Goal: Check status: Check status

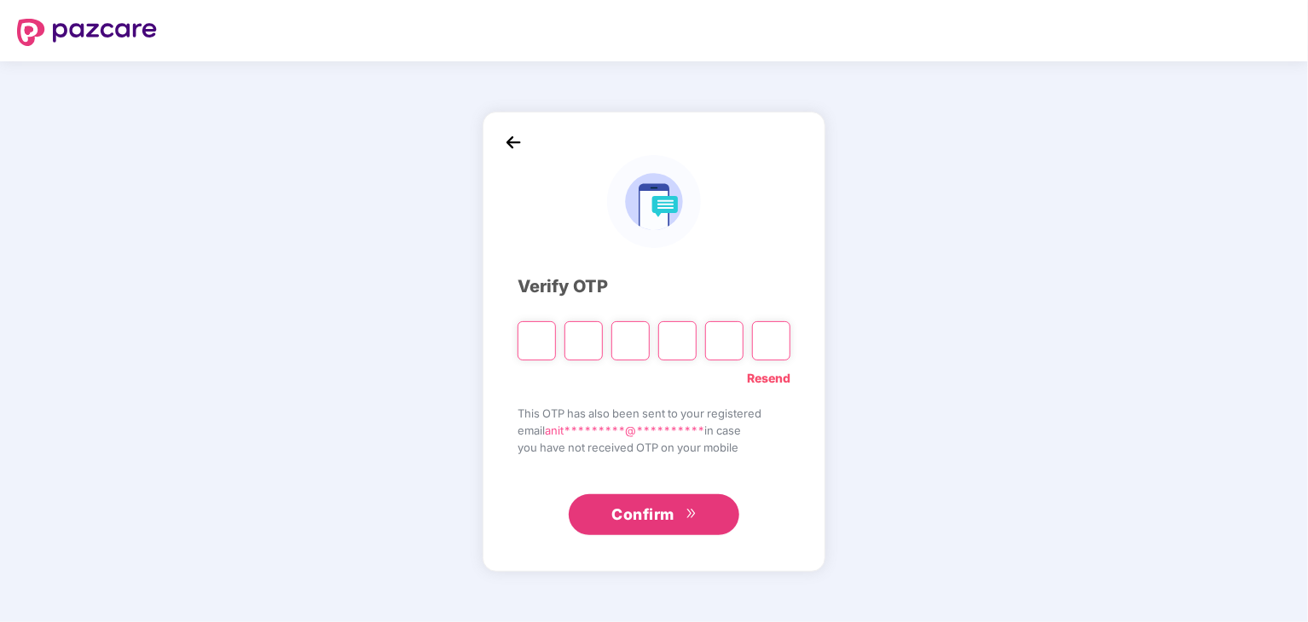
type input "*"
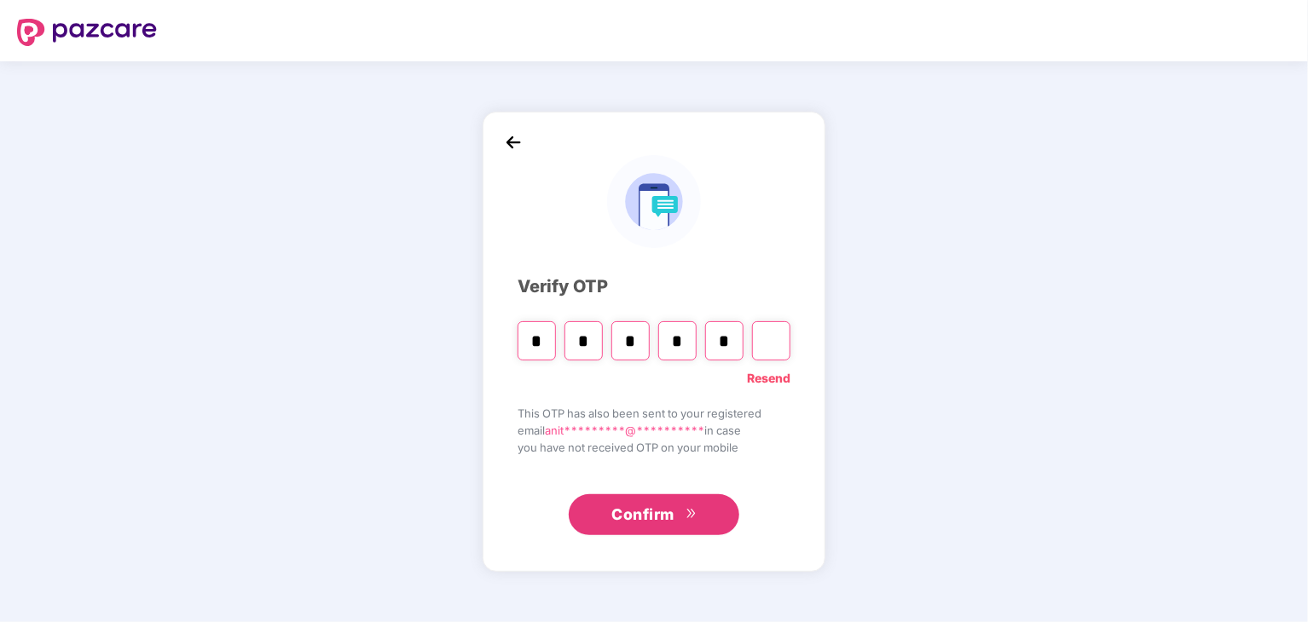
type input "*"
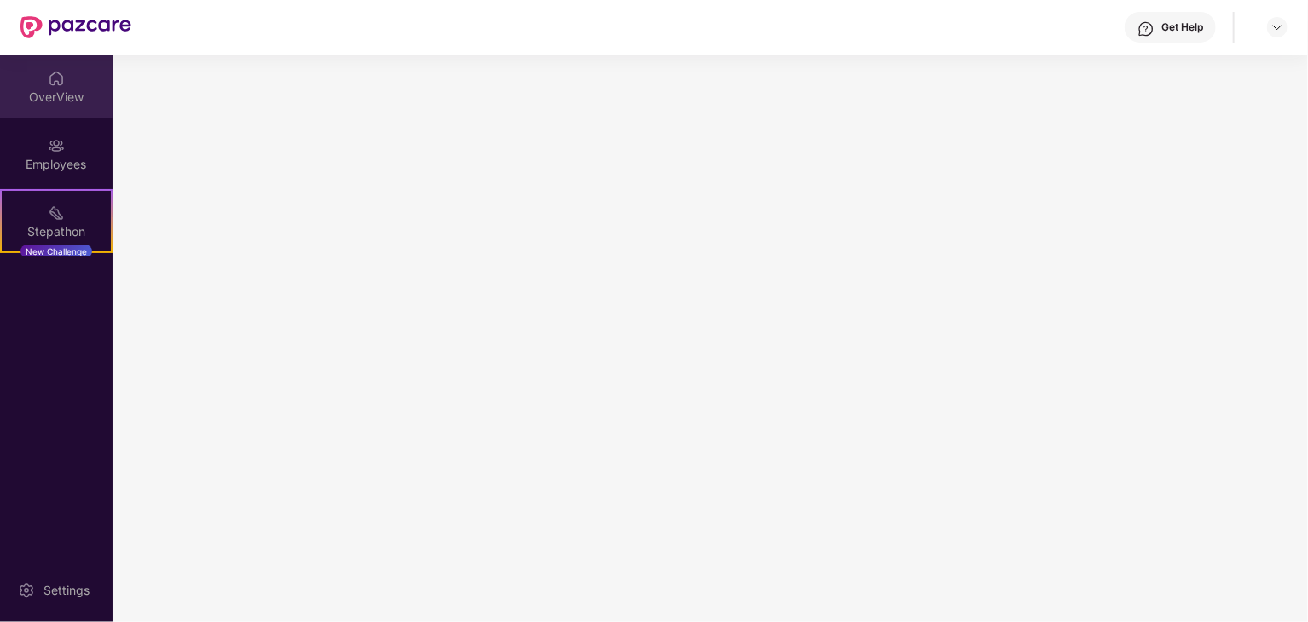
click at [46, 99] on div "OverView" at bounding box center [56, 97] width 113 height 17
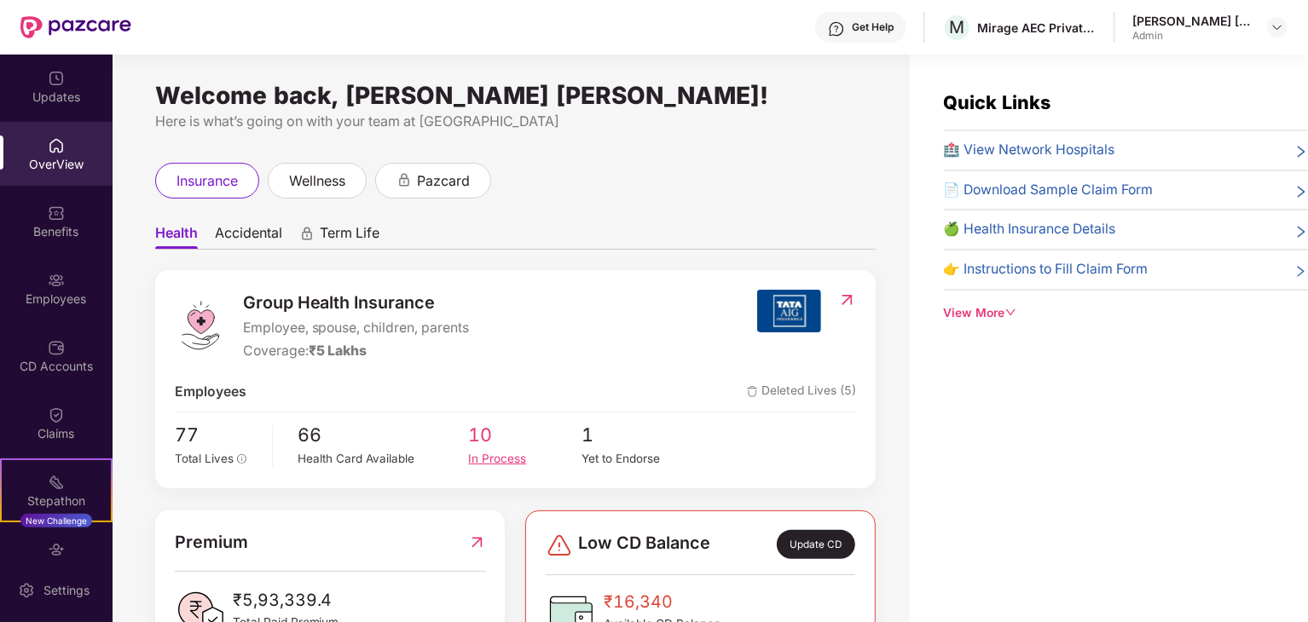
click at [490, 454] on div "In Process" at bounding box center [524, 459] width 113 height 18
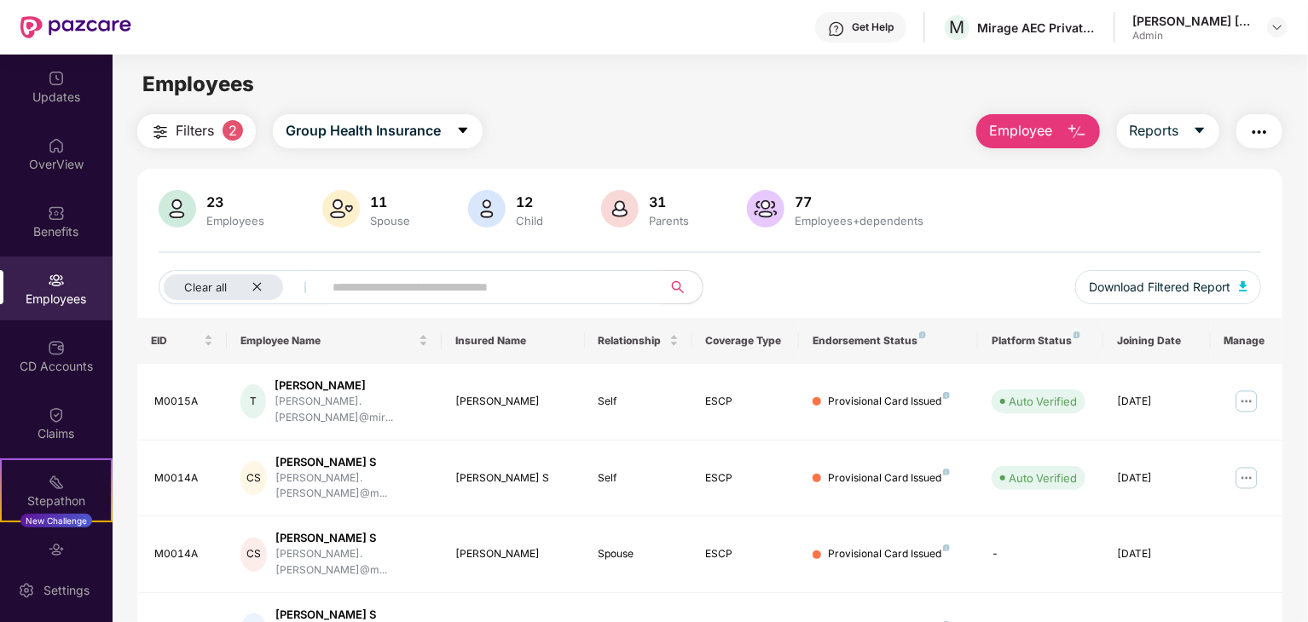
click at [226, 137] on button "Filters 2" at bounding box center [196, 131] width 118 height 34
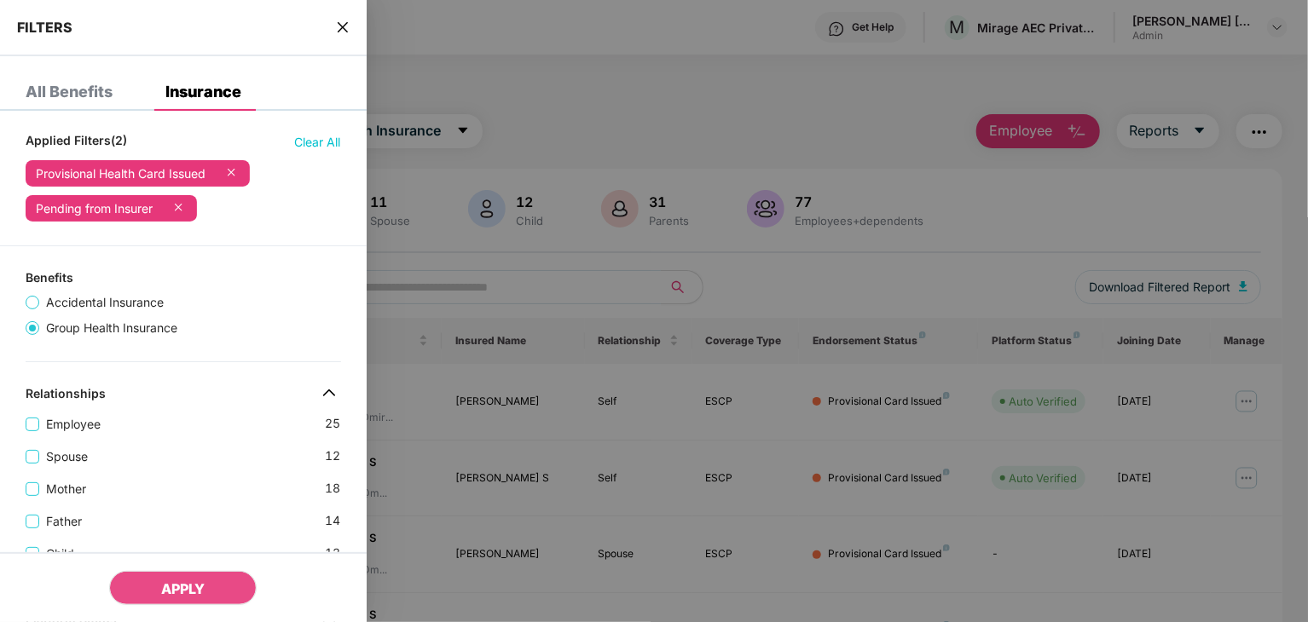
click at [341, 34] on span "close" at bounding box center [343, 27] width 14 height 17
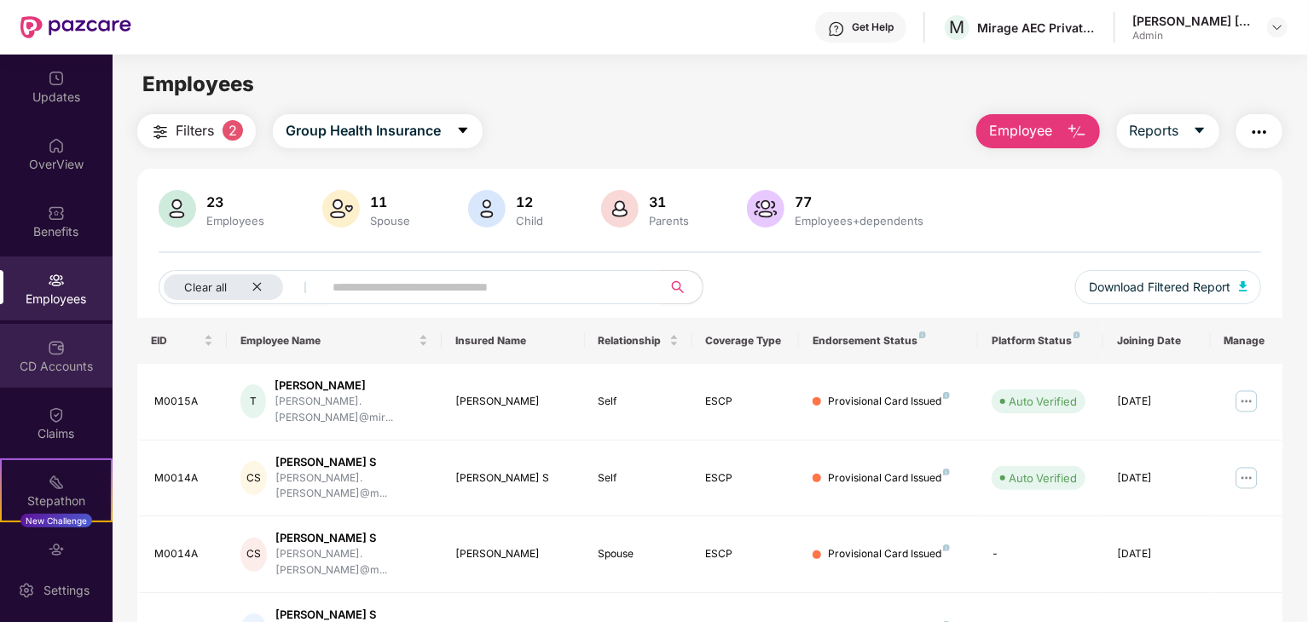
click at [67, 354] on div "CD Accounts" at bounding box center [56, 356] width 113 height 64
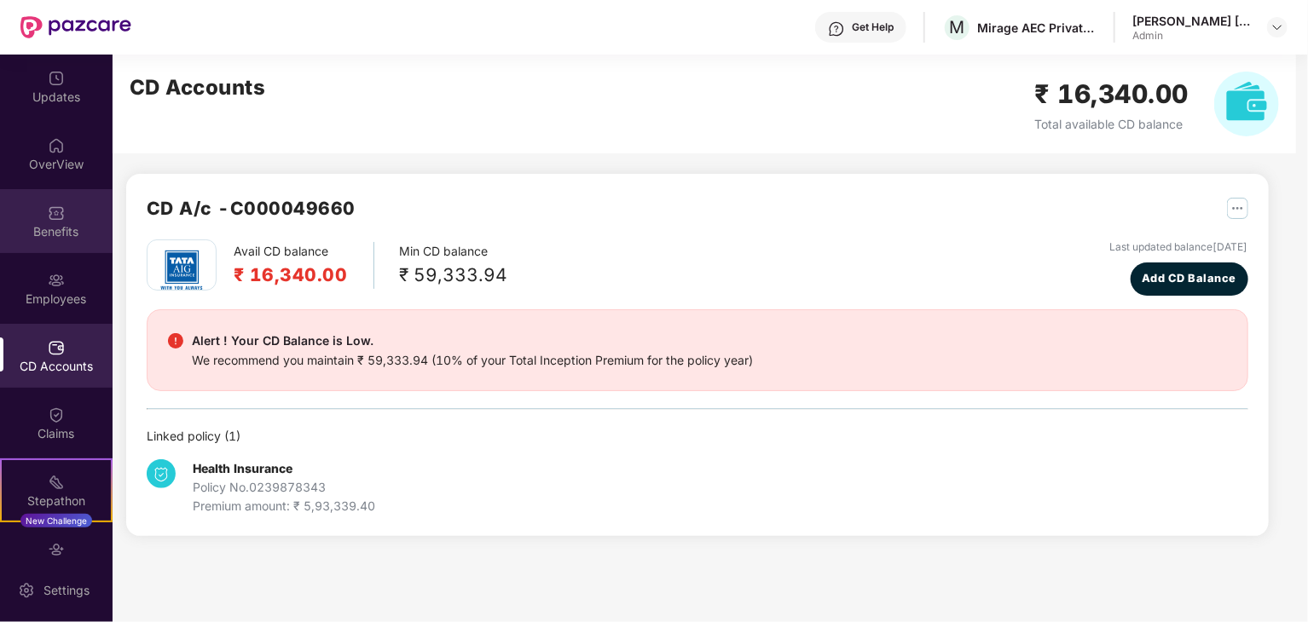
click at [49, 226] on div "Benefits" at bounding box center [56, 231] width 113 height 17
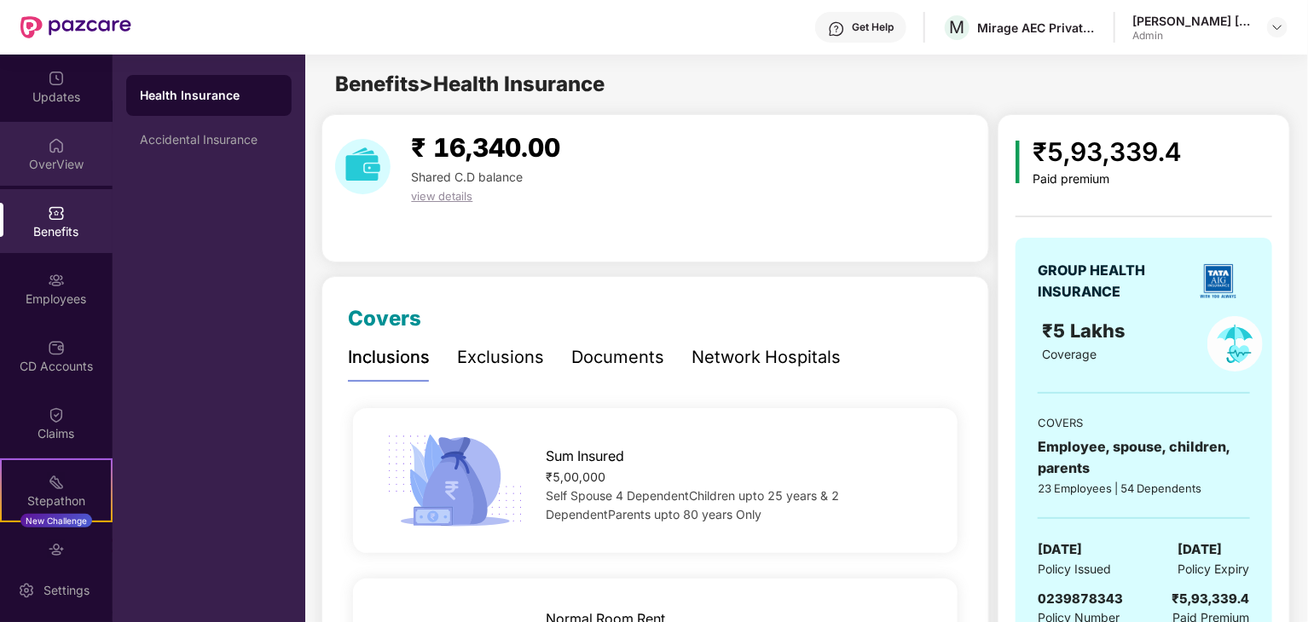
click at [30, 158] on div "OverView" at bounding box center [56, 164] width 113 height 17
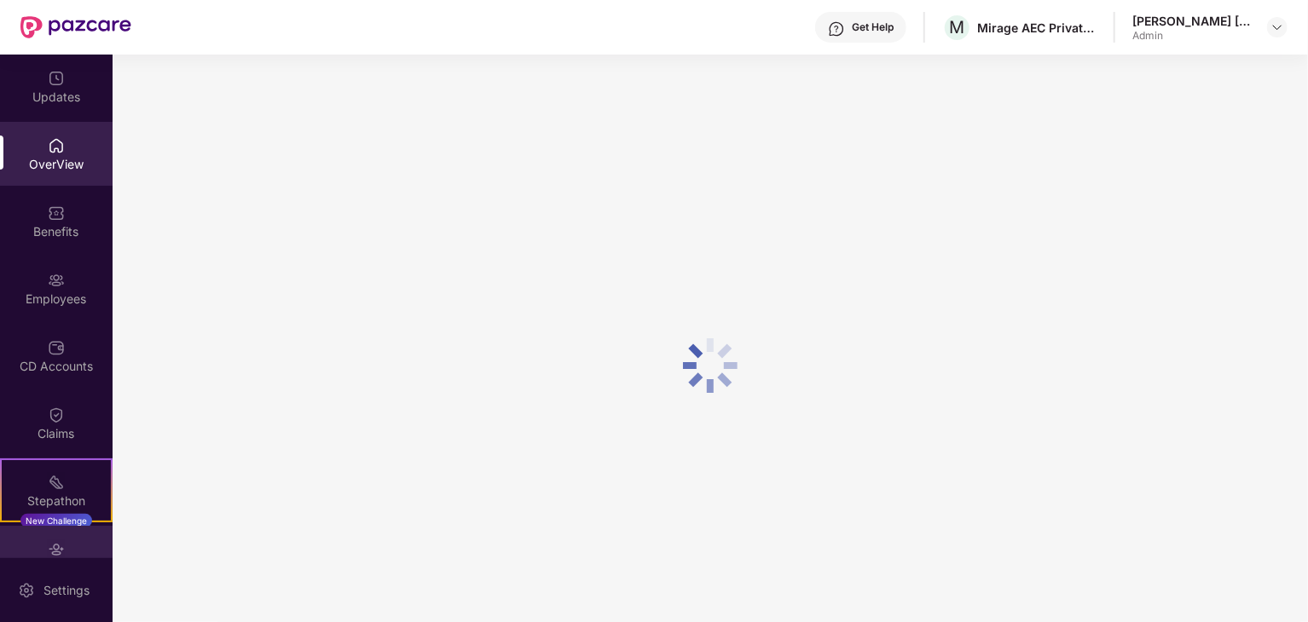
click at [48, 545] on img at bounding box center [56, 549] width 17 height 17
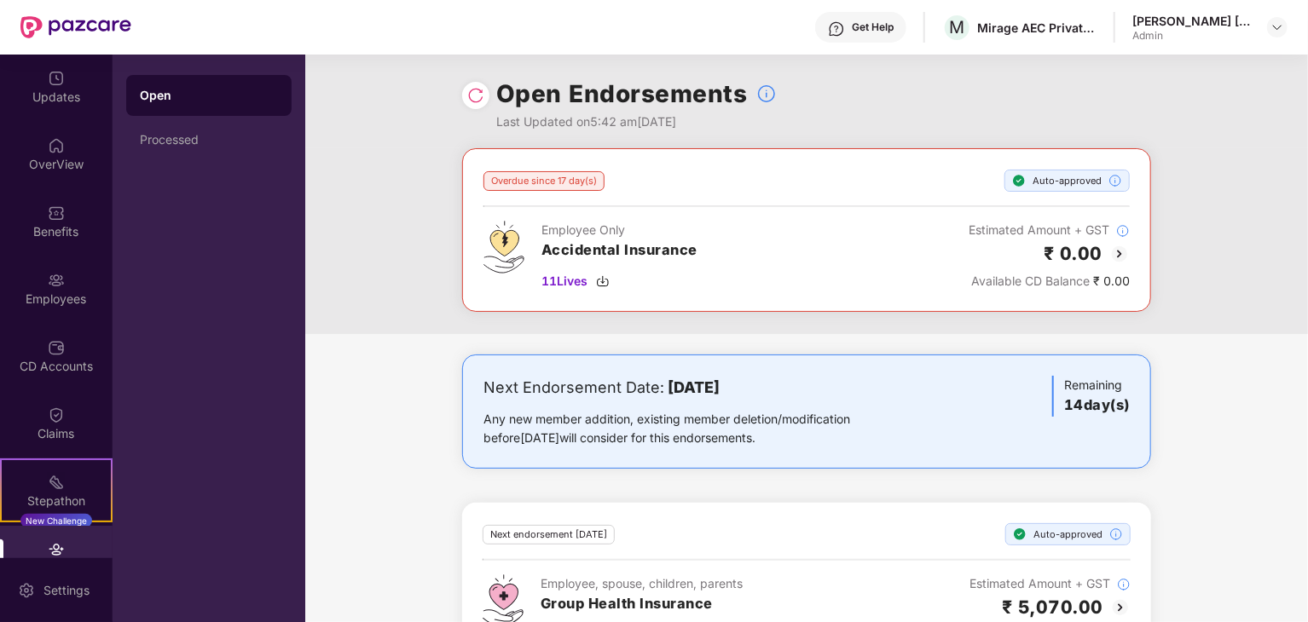
scroll to position [61, 0]
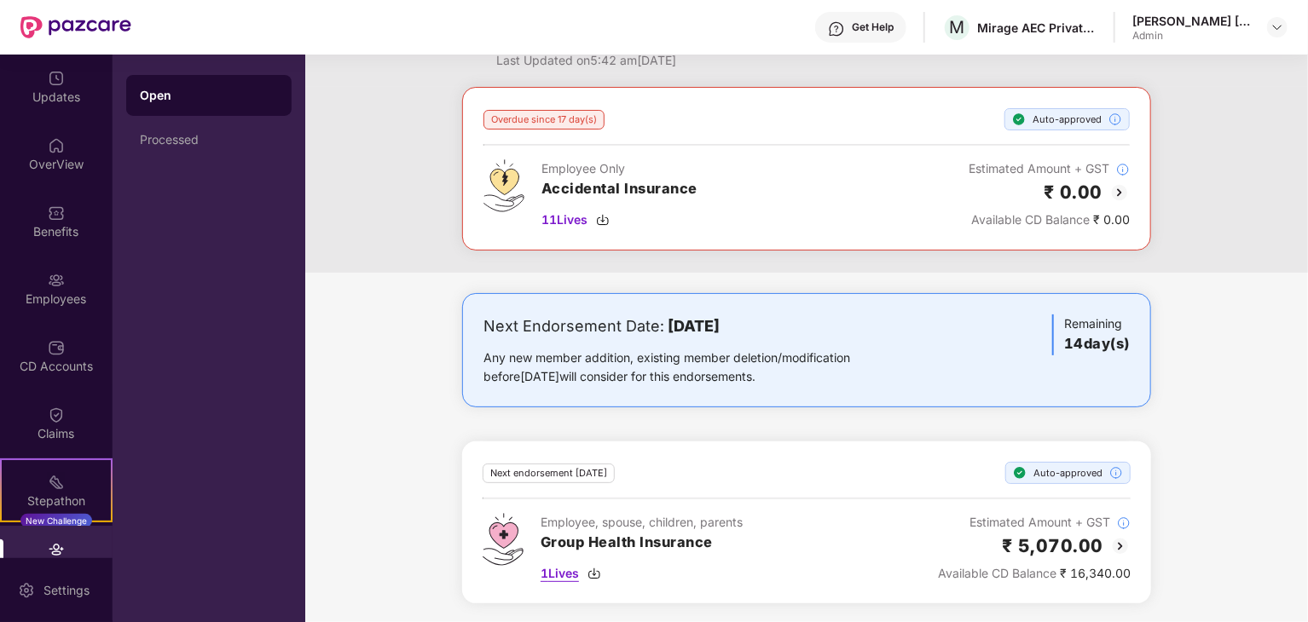
click at [549, 580] on span "1 Lives" at bounding box center [559, 573] width 38 height 19
click at [558, 574] on span "1 Lives" at bounding box center [559, 573] width 38 height 19
click at [1059, 546] on h2 "₹ 5,070.00" at bounding box center [1052, 546] width 101 height 28
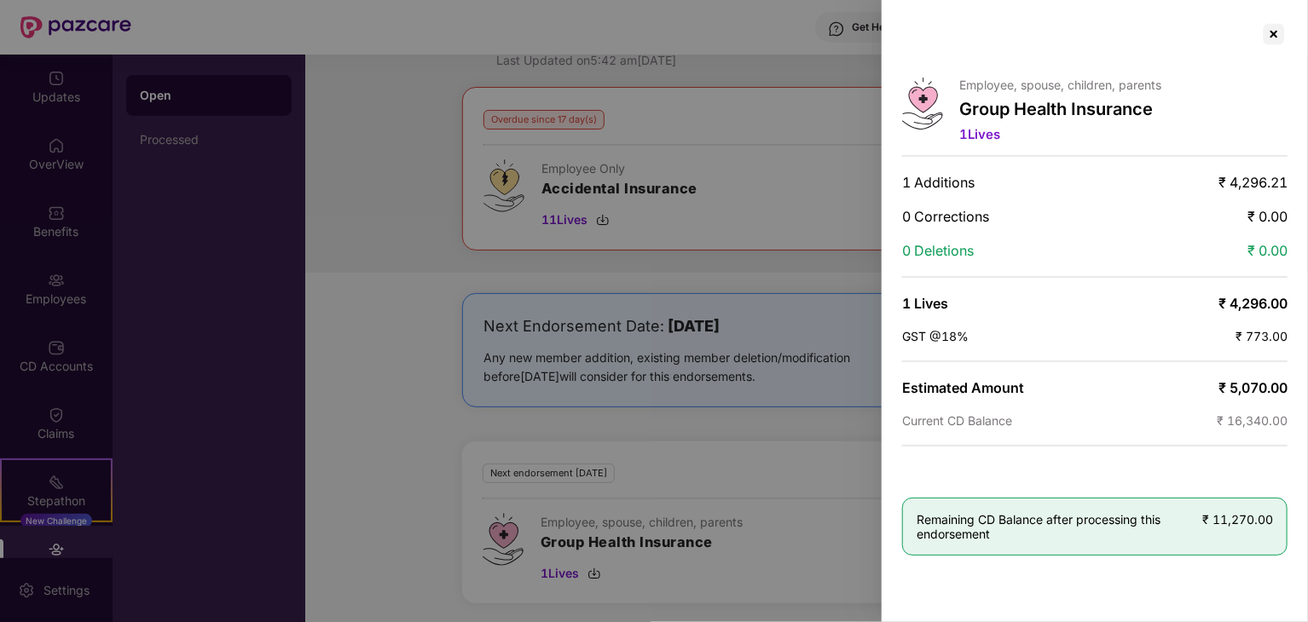
click at [312, 401] on div at bounding box center [654, 311] width 1308 height 622
click at [417, 61] on div at bounding box center [654, 311] width 1308 height 622
click at [1278, 35] on div at bounding box center [1273, 33] width 27 height 27
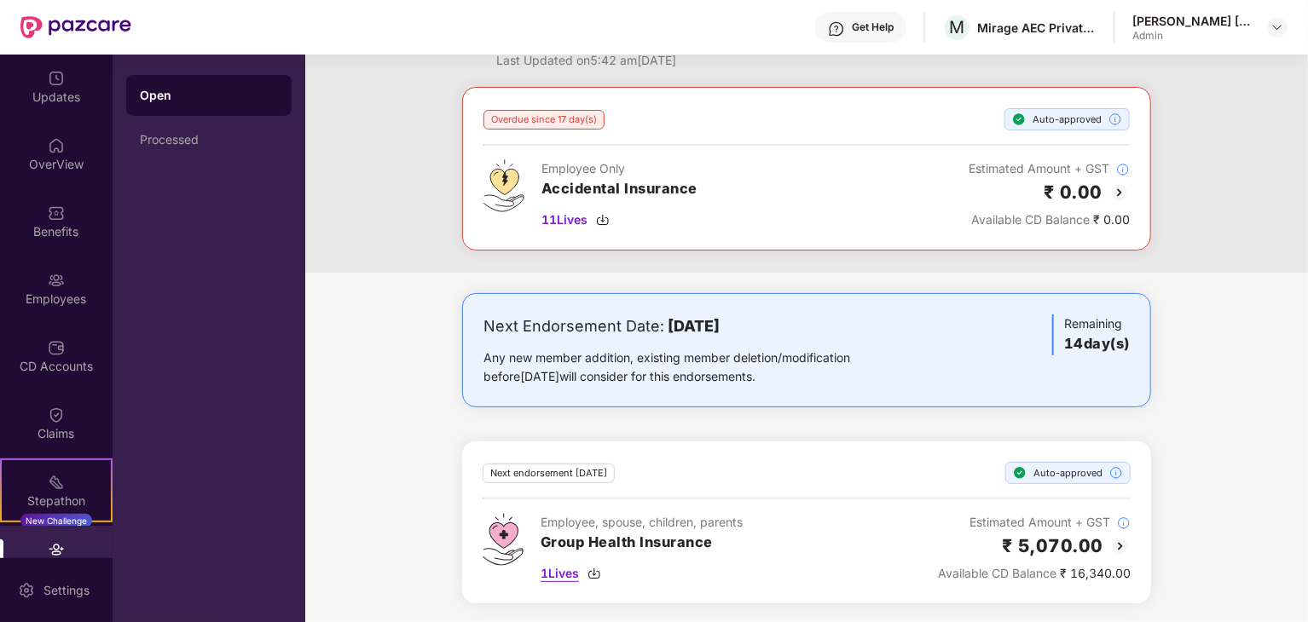
click at [564, 570] on span "1 Lives" at bounding box center [559, 573] width 38 height 19
